Goal: Task Accomplishment & Management: Manage account settings

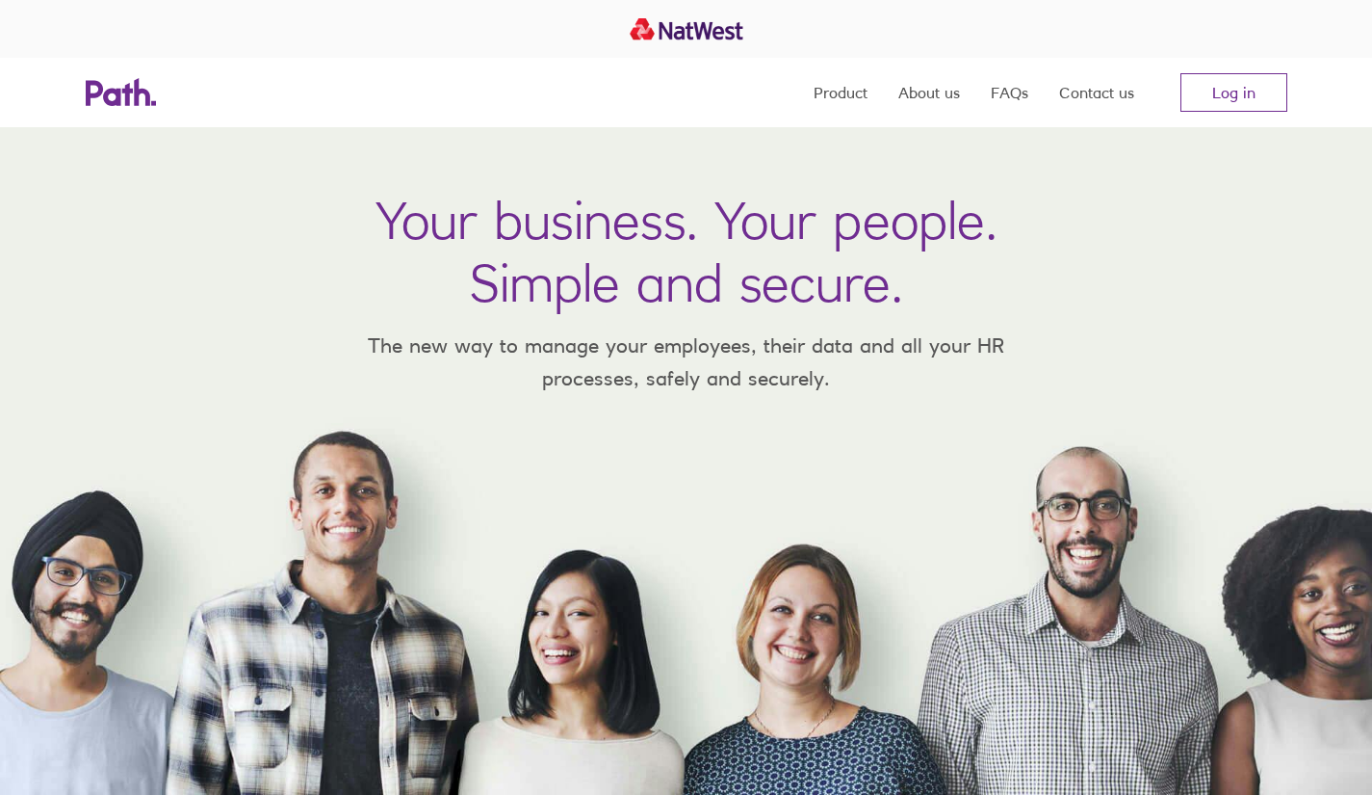
click at [1255, 86] on link "Log in" at bounding box center [1234, 92] width 107 height 39
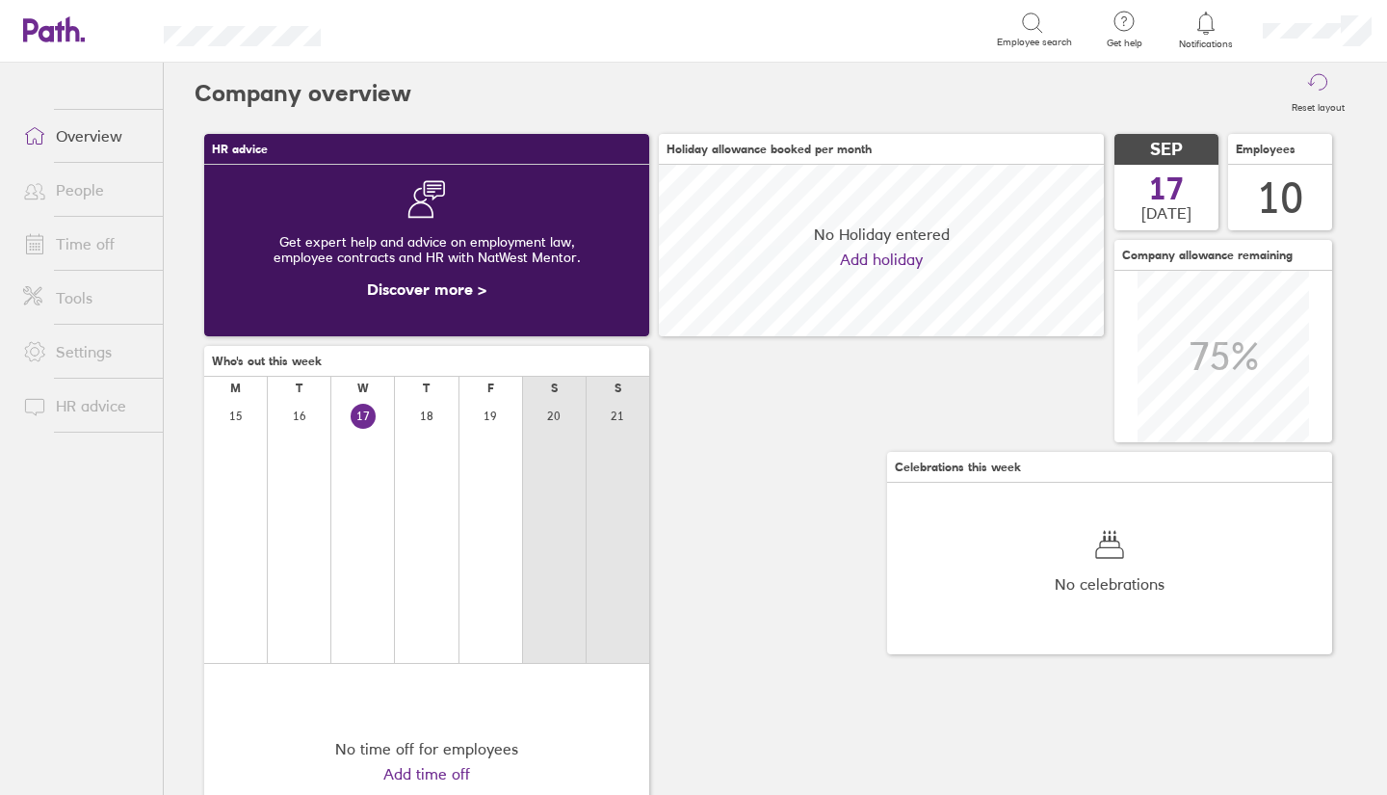
scroll to position [171, 445]
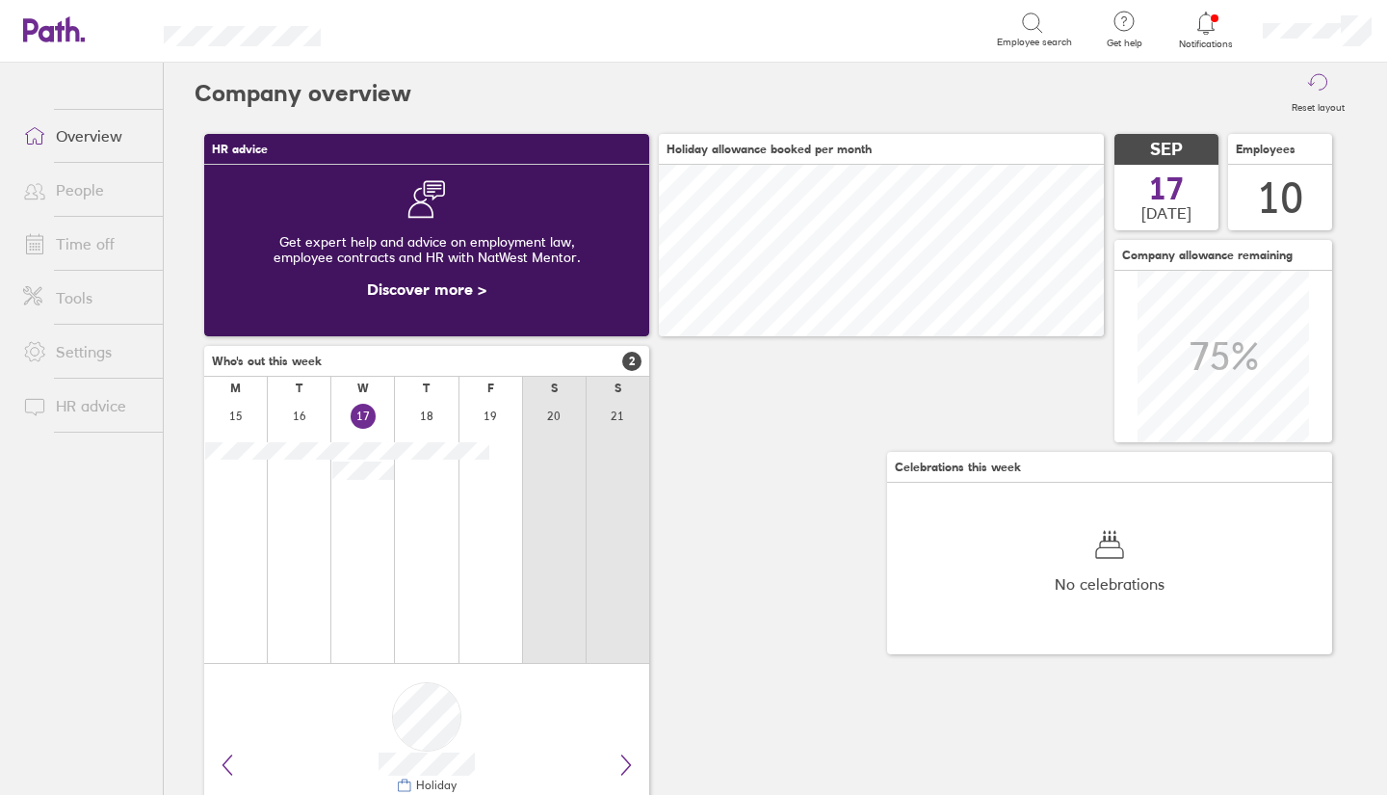
click at [103, 185] on link "People" at bounding box center [85, 189] width 155 height 39
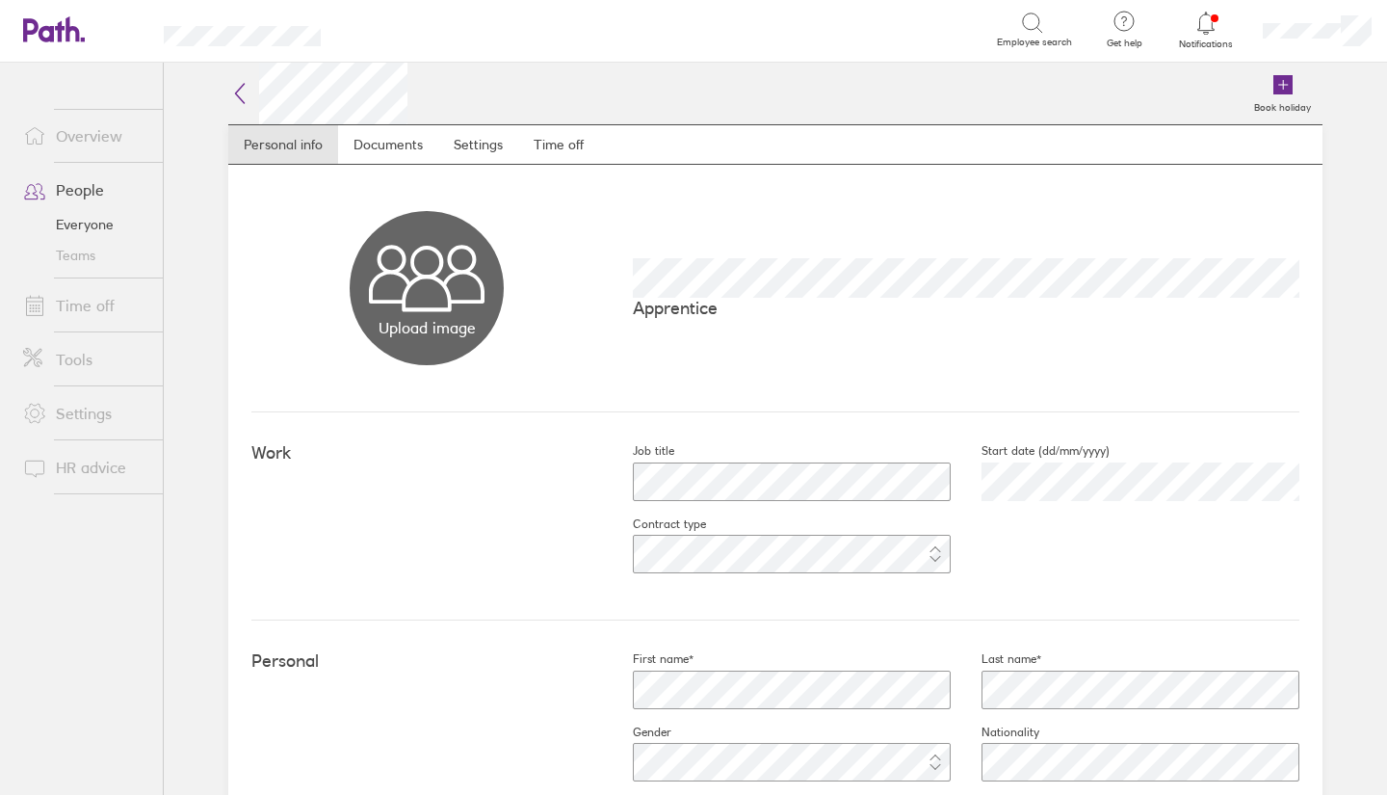
click at [542, 142] on link "Time off" at bounding box center [558, 144] width 81 height 39
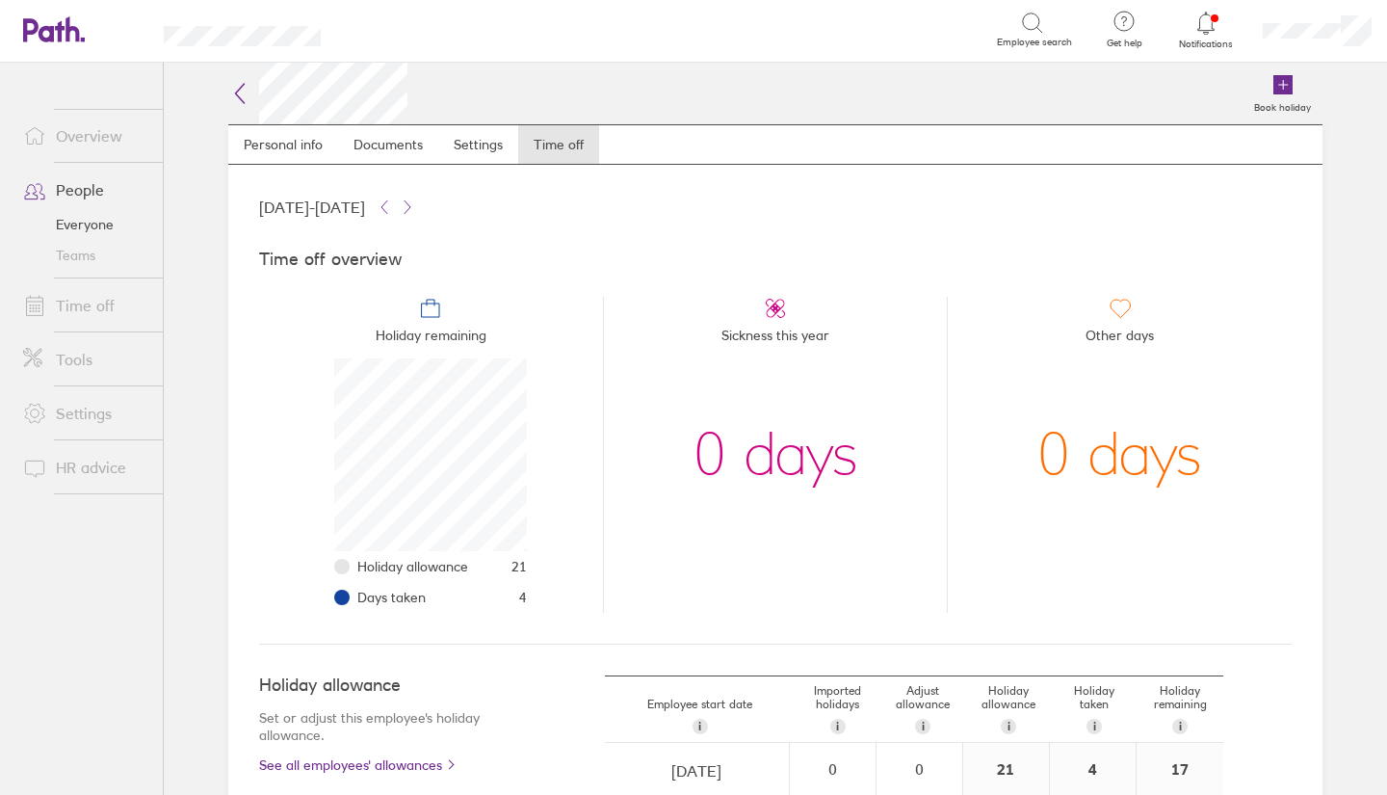
click at [99, 300] on link "Time off" at bounding box center [85, 305] width 155 height 39
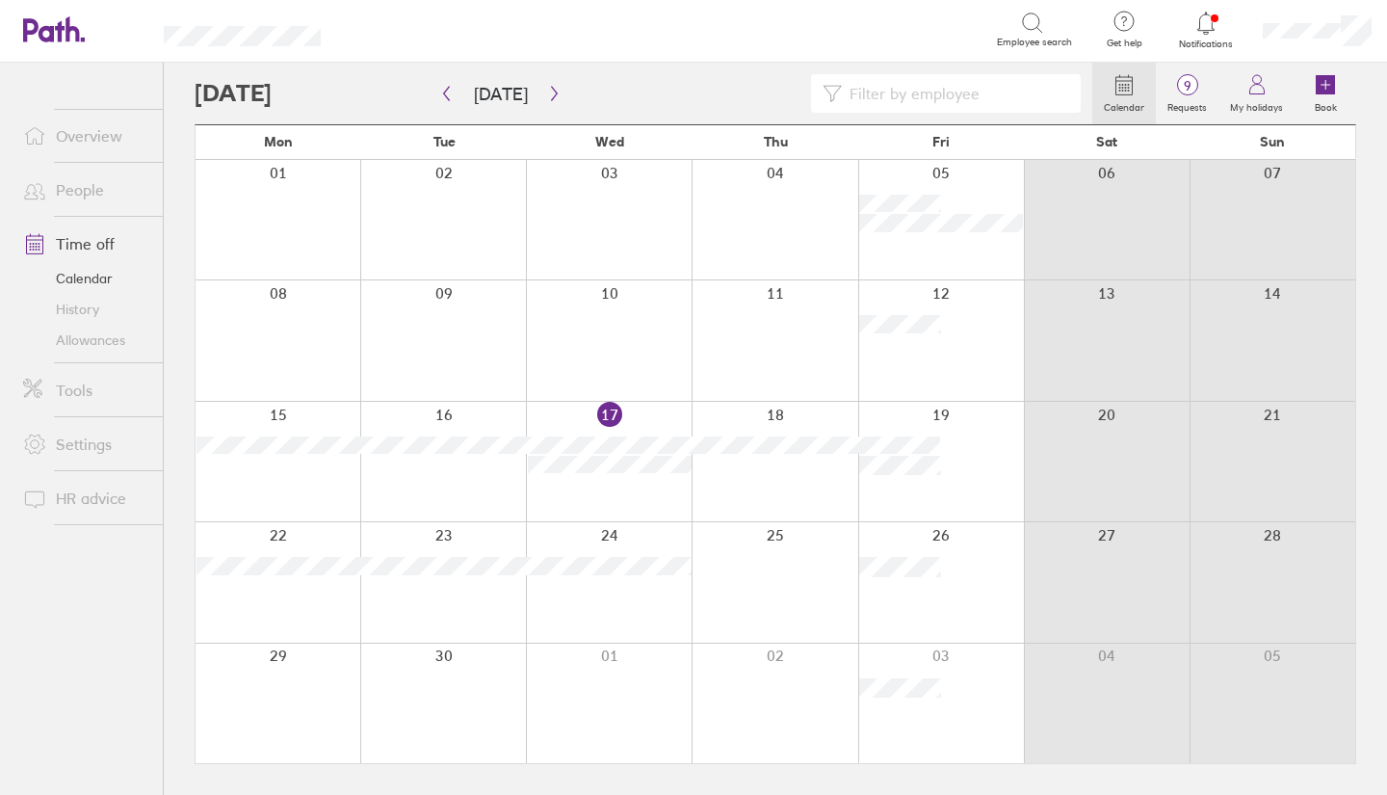
click at [290, 494] on div at bounding box center [278, 461] width 165 height 119
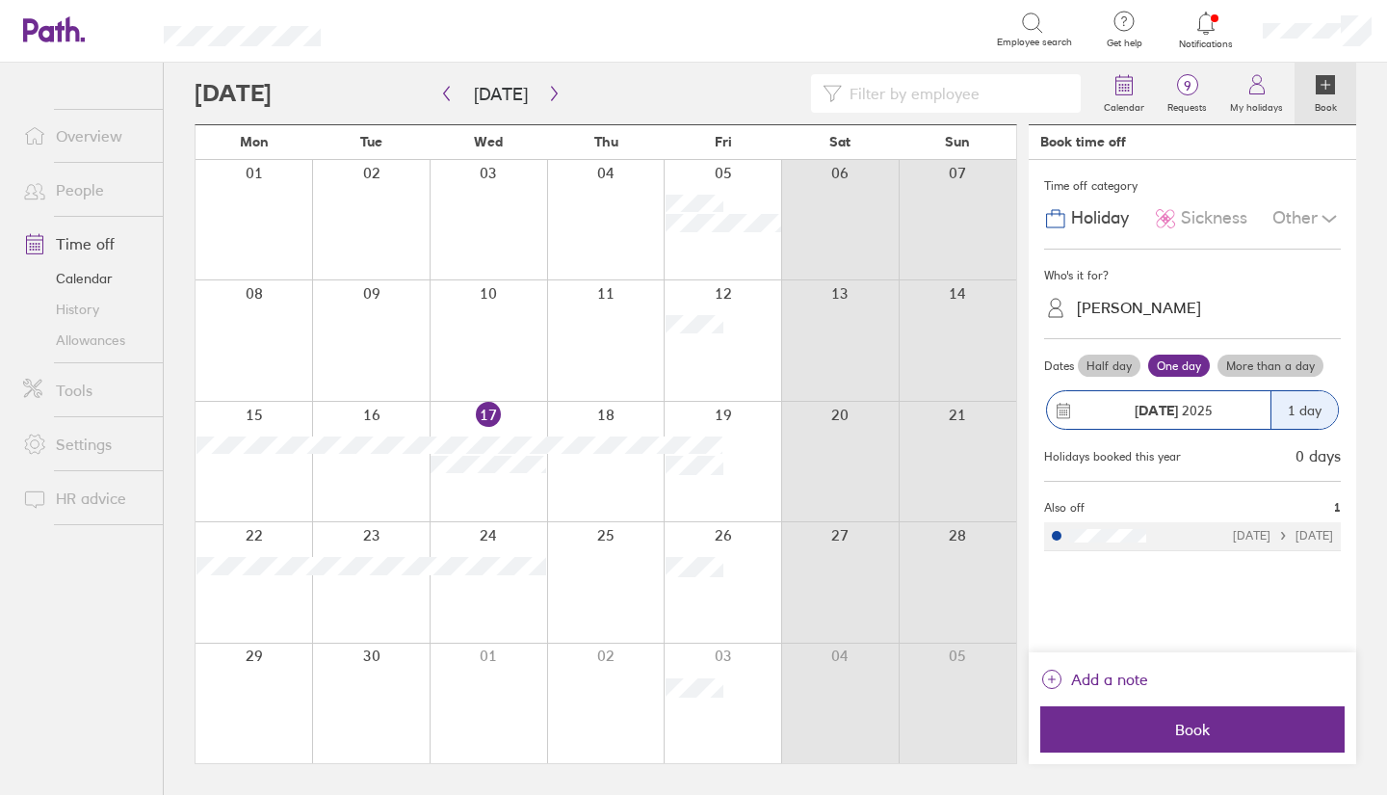
click at [1057, 310] on icon at bounding box center [1055, 308] width 23 height 23
click at [1123, 311] on div "Rob Lord" at bounding box center [1139, 308] width 124 height 18
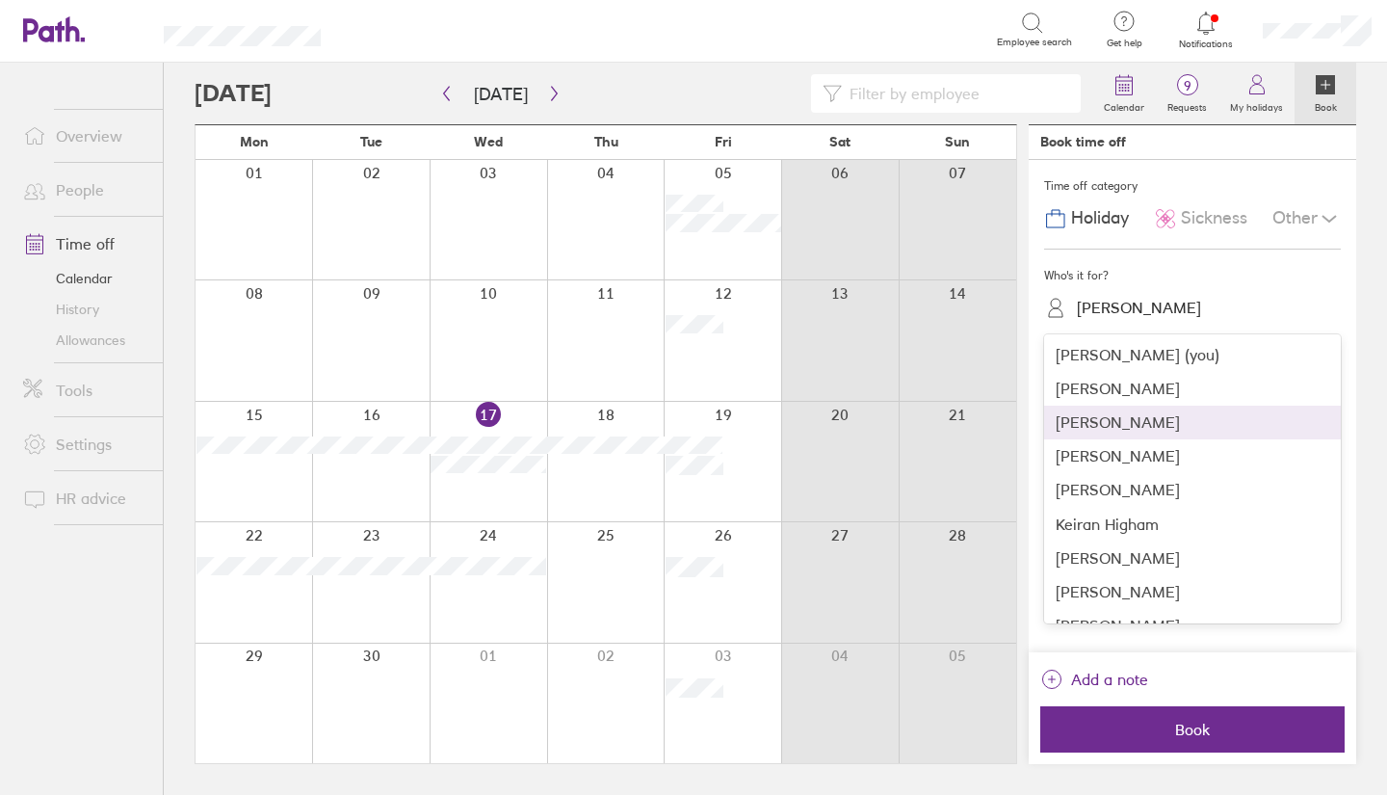
click at [1144, 413] on div "Harvey Jones" at bounding box center [1192, 422] width 297 height 34
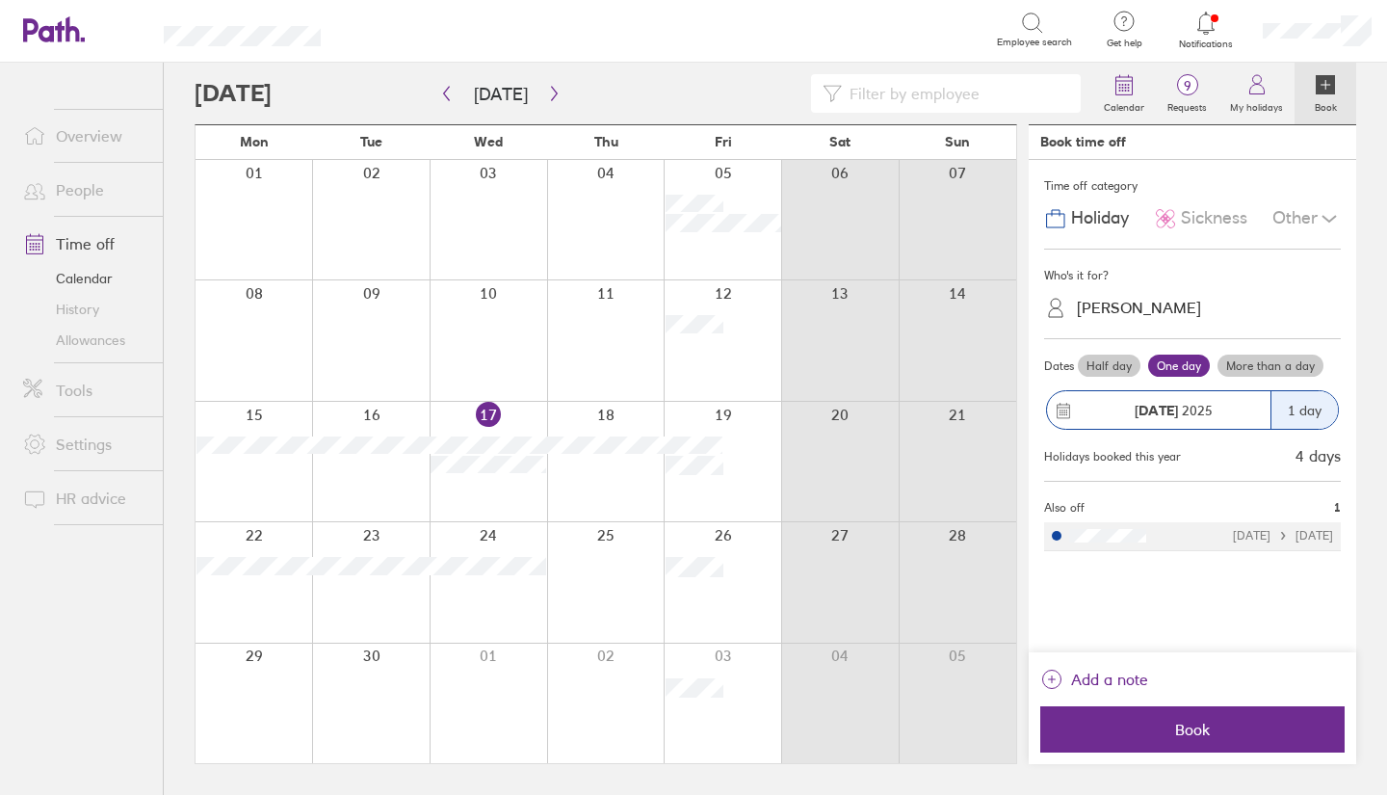
click at [1216, 223] on span "Sickness" at bounding box center [1214, 218] width 66 height 20
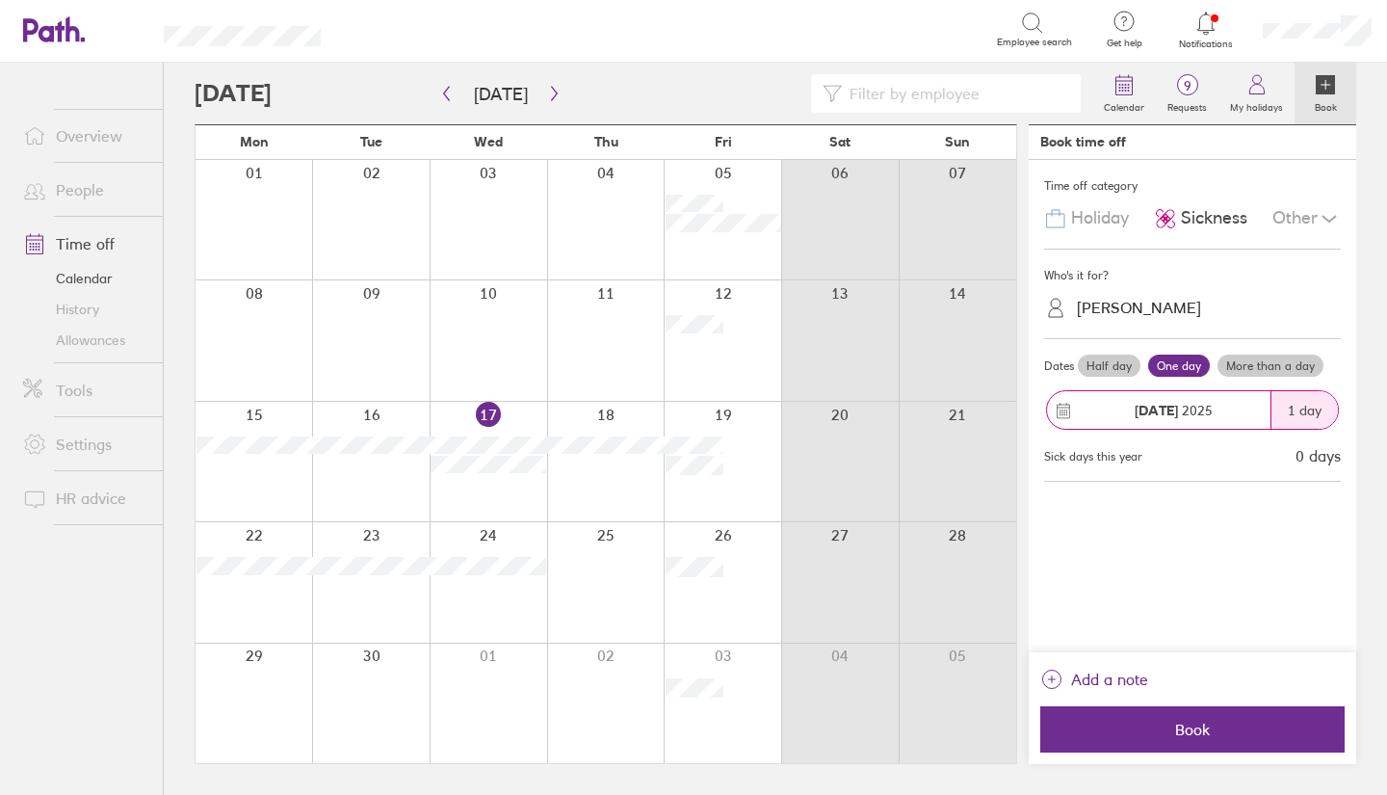
click at [1215, 723] on span "Book" at bounding box center [1192, 728] width 277 height 17
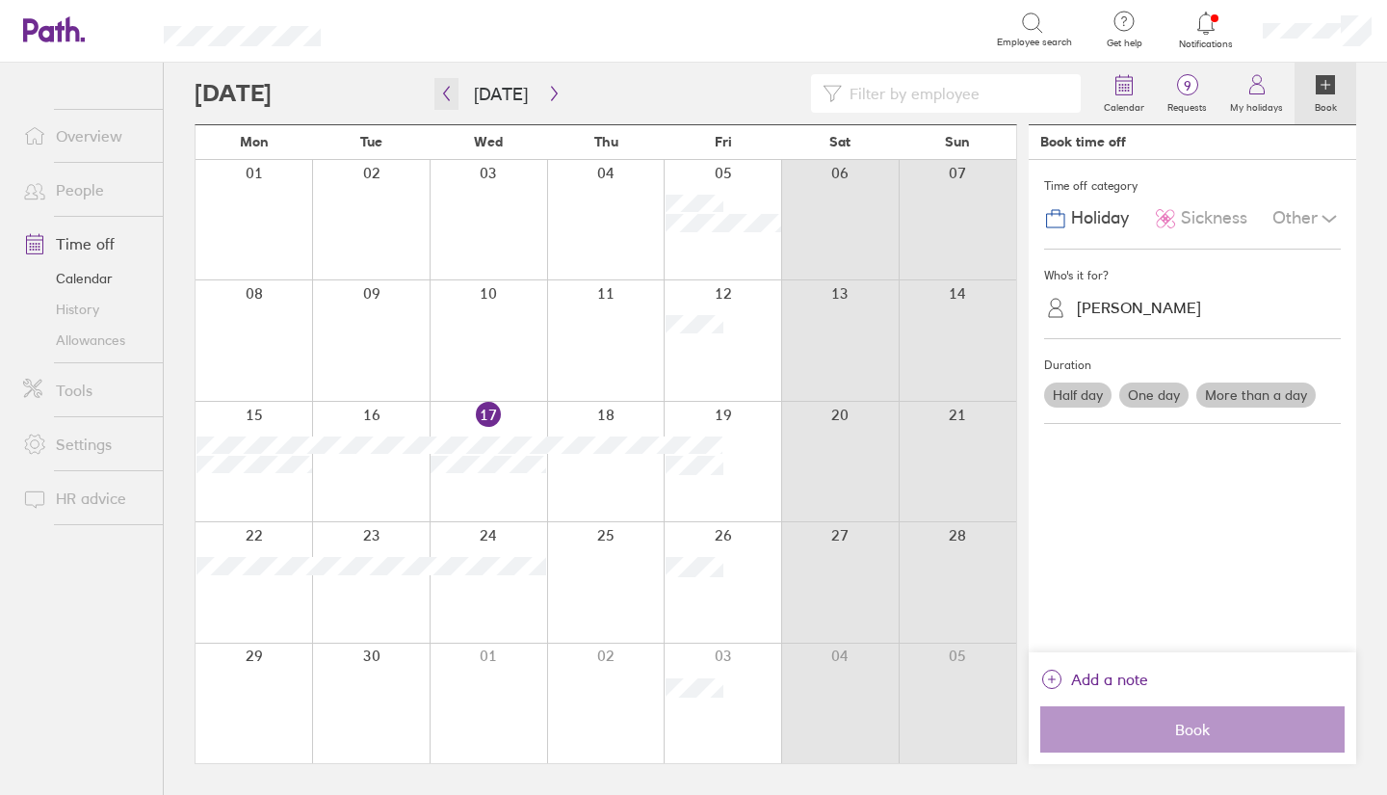
click at [449, 91] on icon "button" at bounding box center [446, 93] width 14 height 15
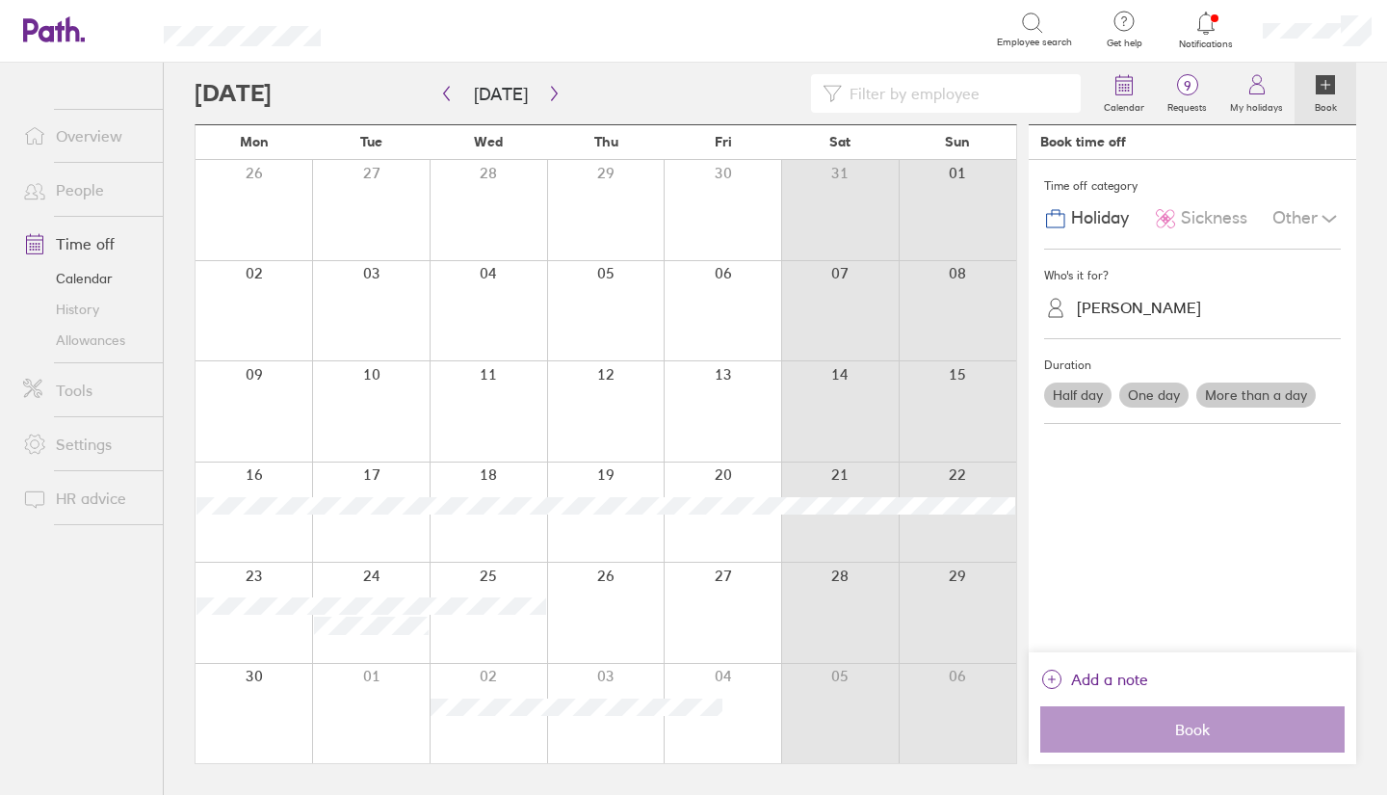
click at [89, 194] on link "People" at bounding box center [85, 189] width 155 height 39
